Goal: Information Seeking & Learning: Learn about a topic

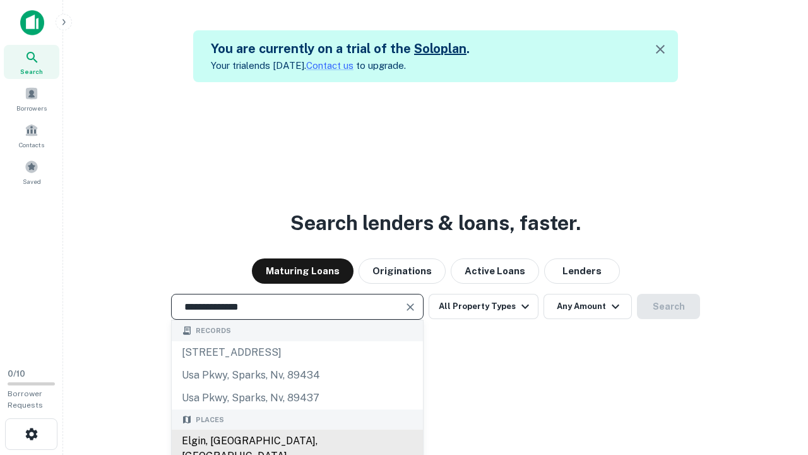
click at [297, 441] on div "Elgin, [GEOGRAPHIC_DATA], [GEOGRAPHIC_DATA]" at bounding box center [297, 448] width 251 height 38
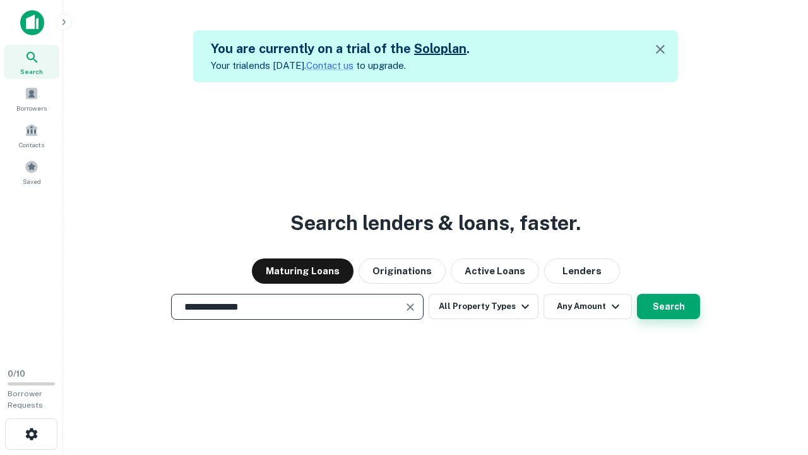
type input "**********"
click at [669, 306] on button "Search" at bounding box center [668, 306] width 63 height 25
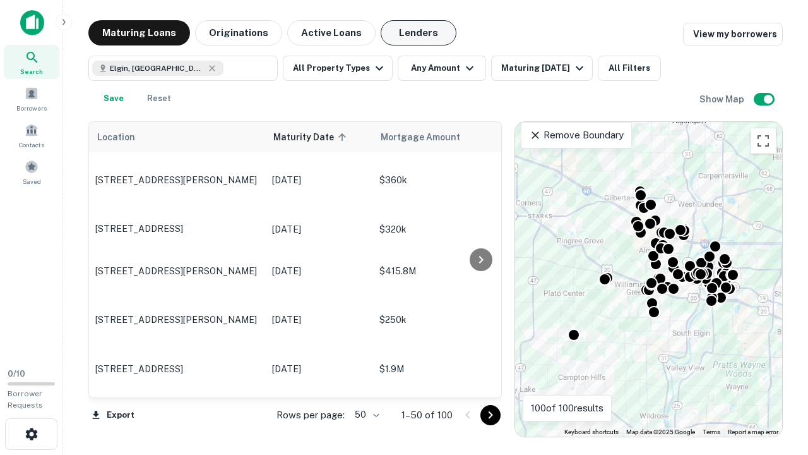
click at [419, 33] on button "Lenders" at bounding box center [419, 32] width 76 height 25
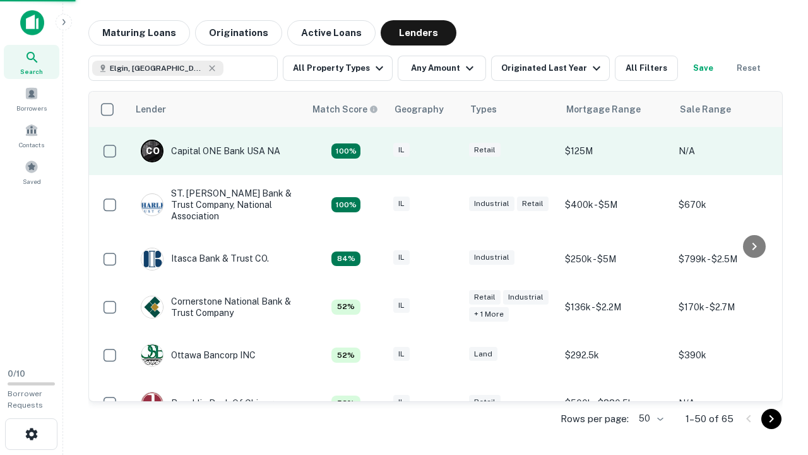
click at [448, 151] on div "IL" at bounding box center [424, 151] width 63 height 17
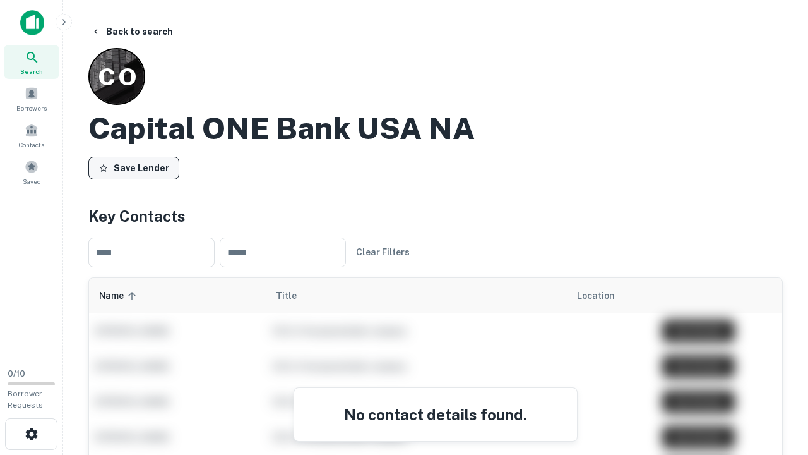
click at [134, 167] on button "Save Lender" at bounding box center [133, 168] width 91 height 23
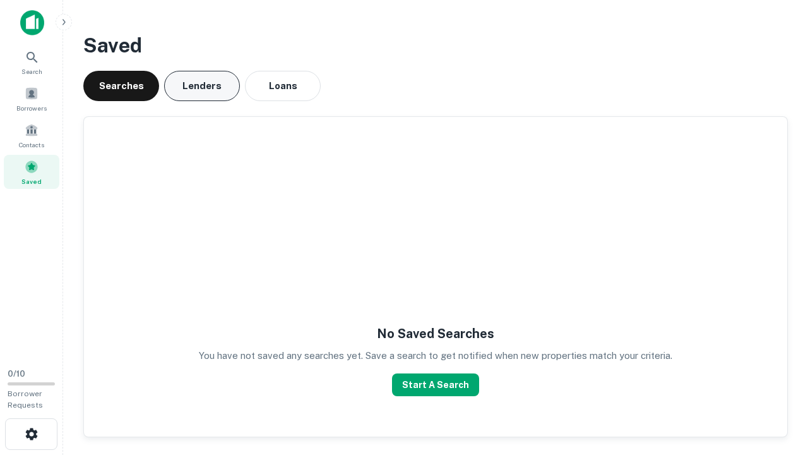
click at [202, 86] on button "Lenders" at bounding box center [202, 86] width 76 height 30
